Goal: Find specific page/section: Find specific page/section

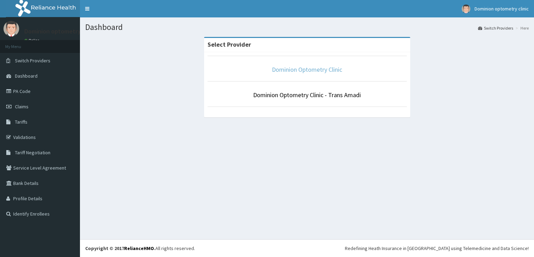
click at [304, 71] on link "Dominion Optometry Clinic" at bounding box center [307, 69] width 70 height 8
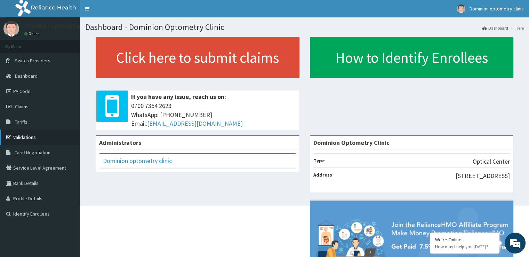
click at [25, 136] on link "Validations" at bounding box center [40, 136] width 80 height 15
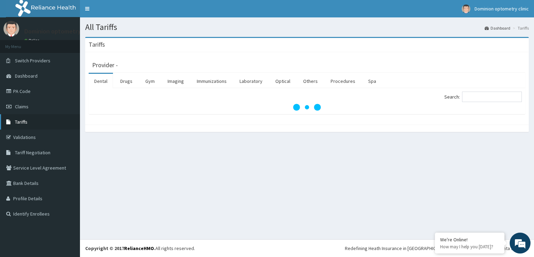
click at [44, 124] on link "Tariffs" at bounding box center [40, 121] width 80 height 15
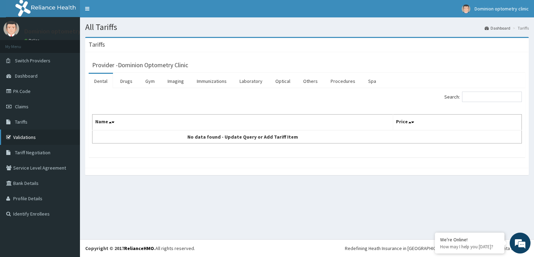
click at [26, 131] on link "Validations" at bounding box center [40, 136] width 80 height 15
